Goal: Check status

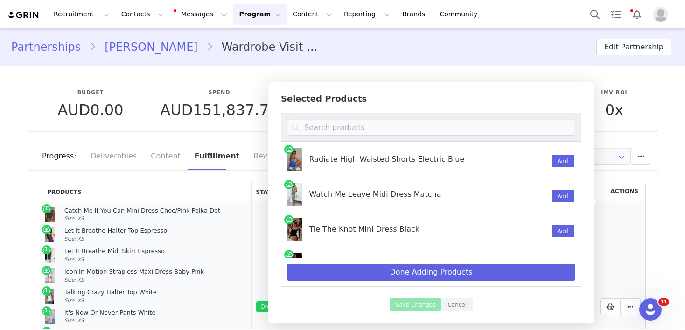
scroll to position [104, 0]
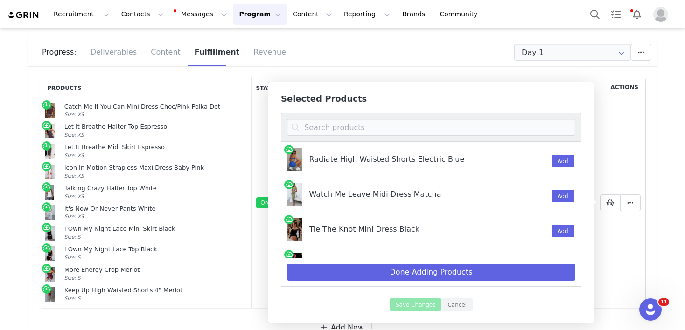
click at [646, 195] on div "Products Status Order Date Fulfillment Status Shipment Status Tracking # Action…" at bounding box center [342, 213] width 629 height 280
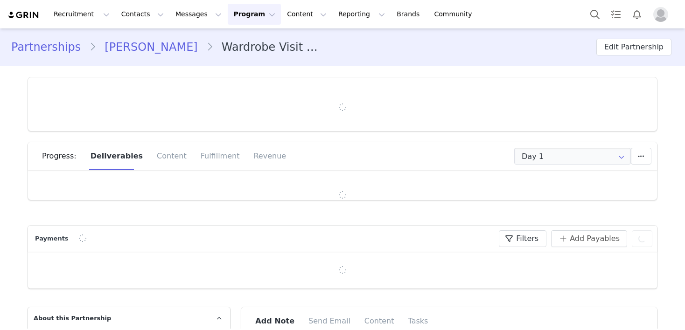
type input "+1 ([GEOGRAPHIC_DATA])"
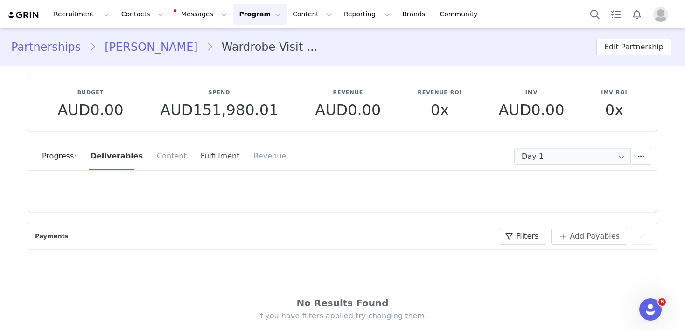
click at [204, 160] on div "Fulfillment" at bounding box center [220, 156] width 53 height 28
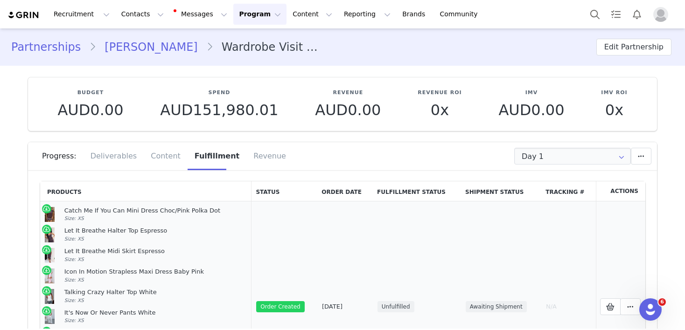
scroll to position [7, 0]
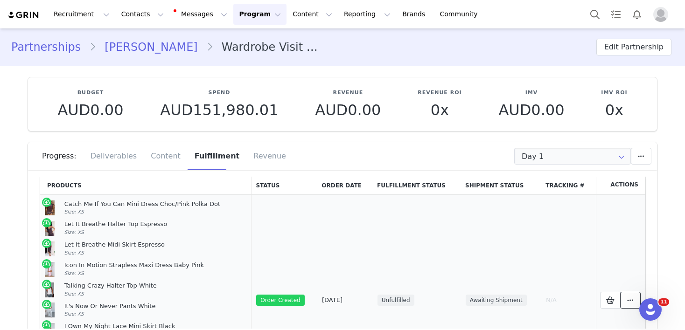
click at [632, 298] on icon at bounding box center [630, 300] width 7 height 7
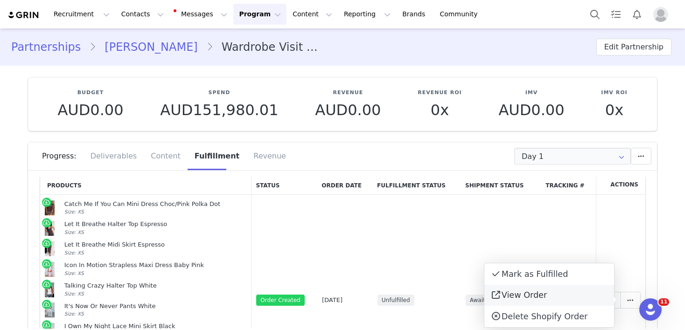
click at [568, 300] on link "View Order" at bounding box center [549, 295] width 130 height 21
